Goal: Transaction & Acquisition: Purchase product/service

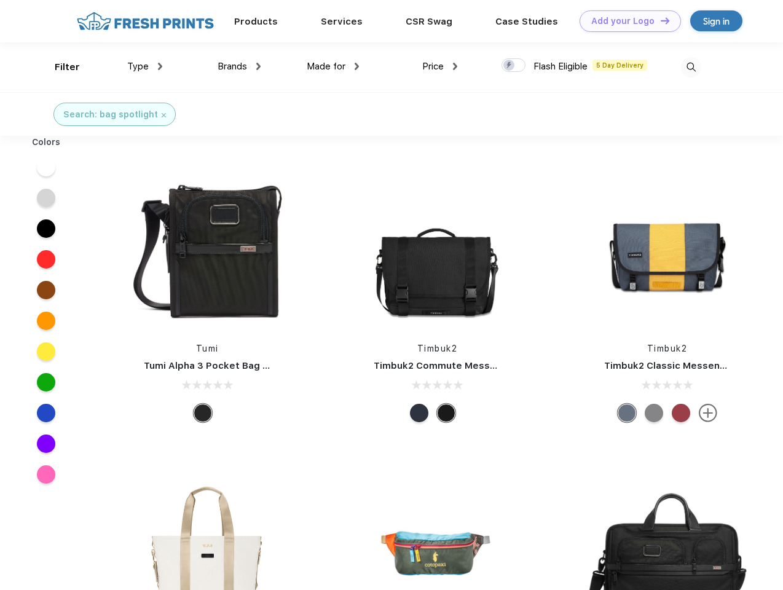
scroll to position [1, 0]
click at [626, 21] on link "Add your Logo Design Tool" at bounding box center [630, 21] width 101 height 22
click at [0, 0] on div "Design Tool" at bounding box center [0, 0] width 0 height 0
click at [660, 20] on link "Add your Logo Design Tool" at bounding box center [630, 21] width 101 height 22
click at [59, 67] on div "Filter" at bounding box center [67, 67] width 25 height 14
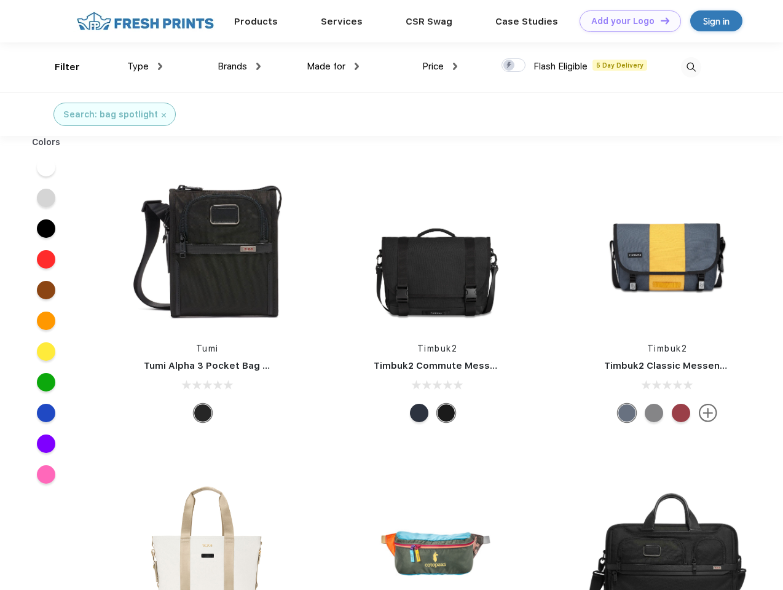
click at [145, 66] on span "Type" at bounding box center [138, 66] width 22 height 11
click at [239, 66] on span "Brands" at bounding box center [233, 66] width 30 height 11
click at [333, 66] on span "Made for" at bounding box center [326, 66] width 39 height 11
click at [440, 66] on span "Price" at bounding box center [433, 66] width 22 height 11
click at [514, 66] on div at bounding box center [514, 65] width 24 height 14
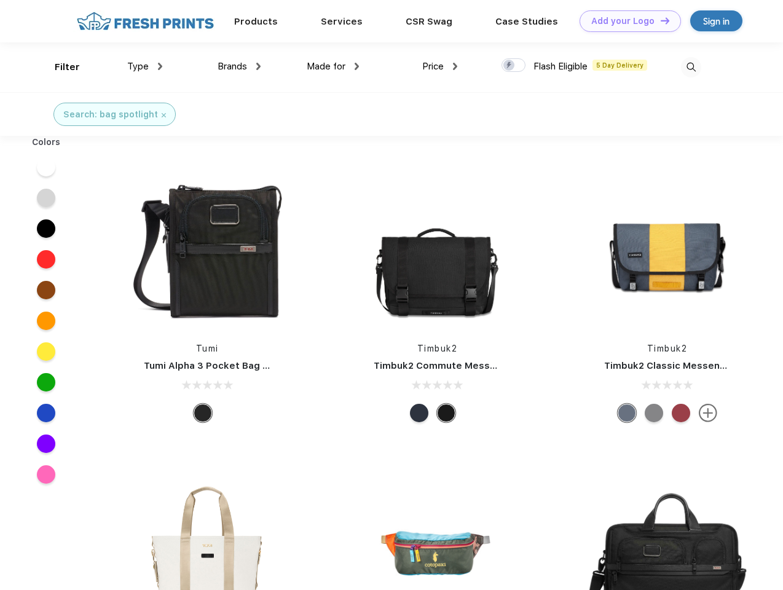
click at [510, 66] on input "checkbox" at bounding box center [506, 62] width 8 height 8
click at [691, 67] on img at bounding box center [691, 67] width 20 height 20
